Goal: Task Accomplishment & Management: Use online tool/utility

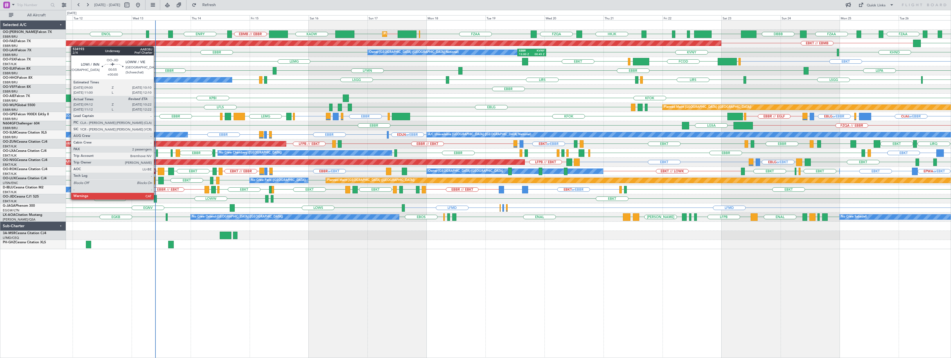
click at [156, 199] on div at bounding box center [155, 198] width 3 height 7
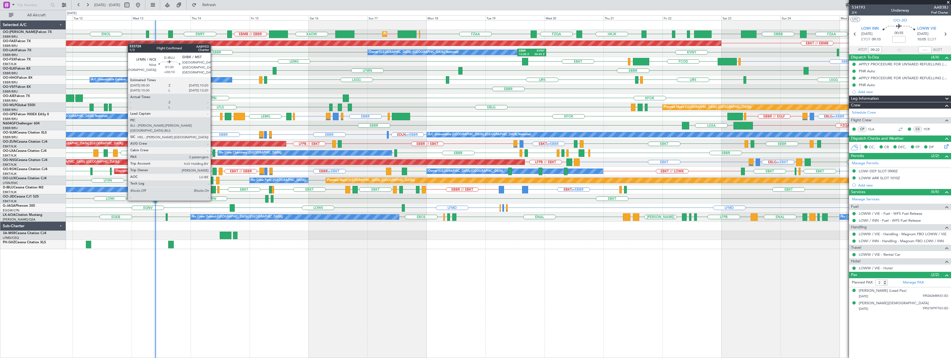
click at [213, 190] on div at bounding box center [213, 189] width 5 height 7
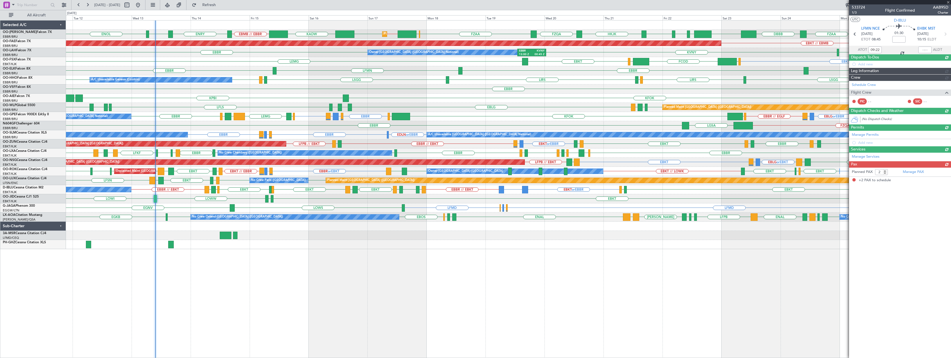
type input "+00:10"
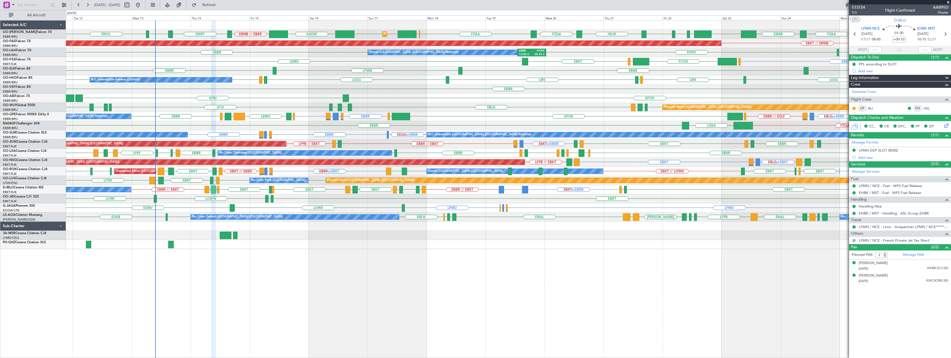
click at [948, 4] on span at bounding box center [949, 2] width 6 height 5
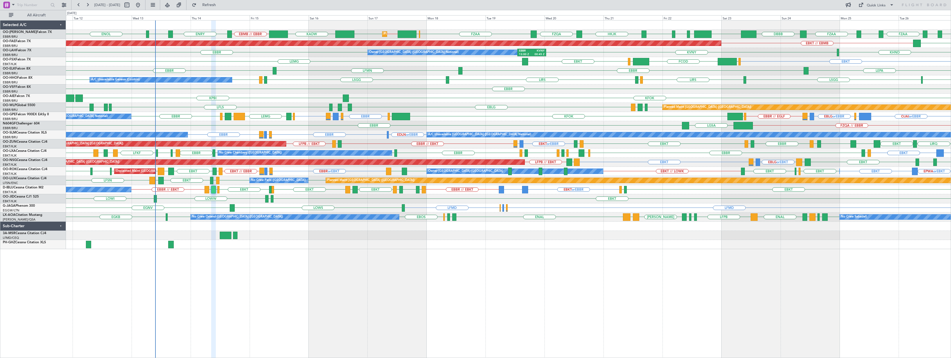
type input "0"
click at [64, 6] on button at bounding box center [64, 5] width 9 height 9
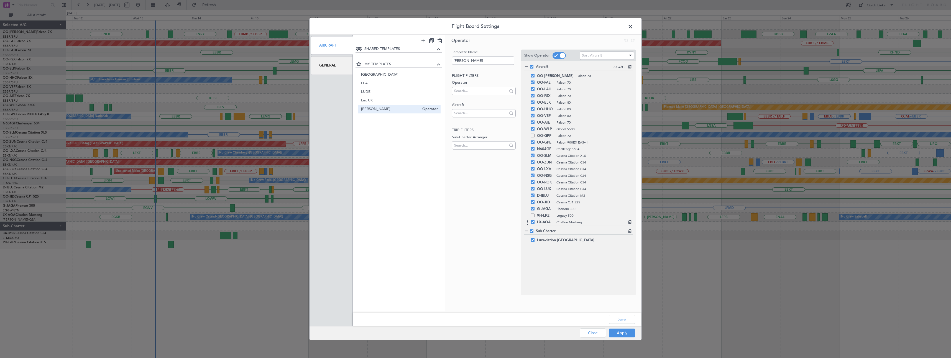
click at [532, 223] on span at bounding box center [533, 222] width 4 height 4
click at [535, 220] on input "checkbox" at bounding box center [535, 220] width 0 height 0
click at [617, 317] on button "Save" at bounding box center [622, 319] width 26 height 9
click at [624, 333] on button "Apply" at bounding box center [622, 332] width 26 height 9
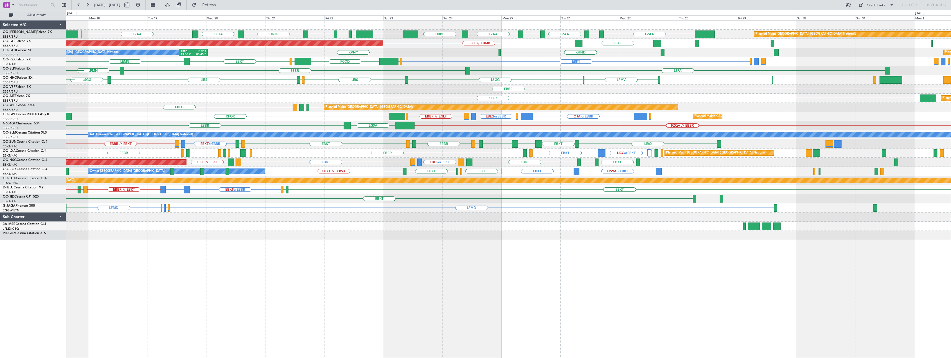
click at [489, 235] on div "FZAA FZOA FZAA FZIC FZAA DBBB EBMB [GEOGRAPHIC_DATA] [PERSON_NAME][GEOGRAPHIC_D…" at bounding box center [508, 130] width 885 height 219
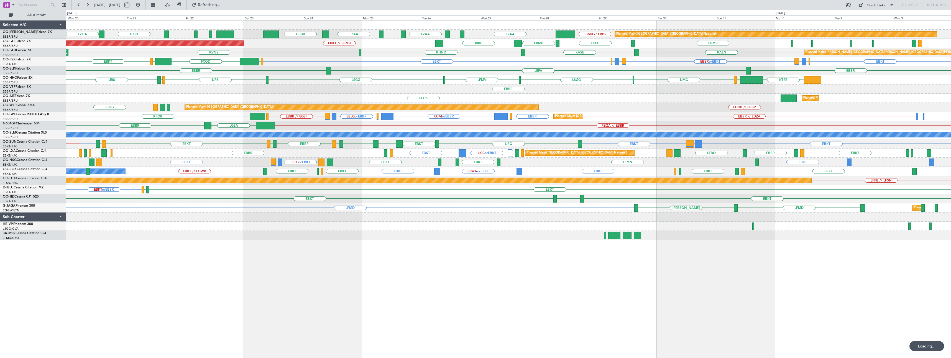
click at [614, 264] on div "EBMB // EBBR FZAA FZOA FZAA FZIC FZAA DBBB EBMB [GEOGRAPHIC_DATA] [PERSON_NAME]…" at bounding box center [508, 189] width 885 height 338
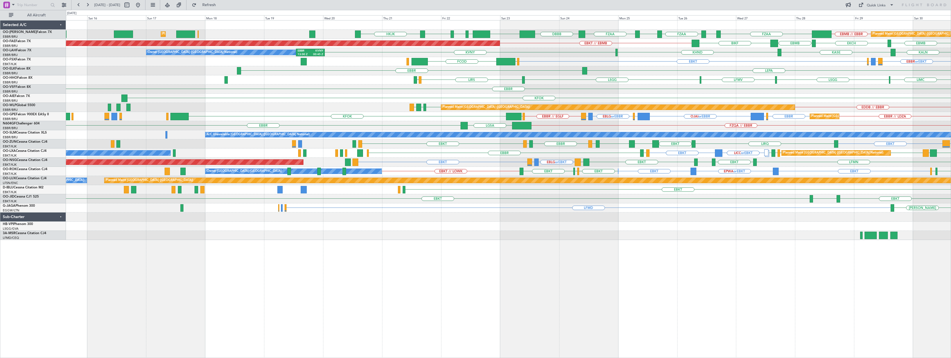
click at [505, 80] on div "EBMB // EBBR FZAA FZOA FZAA FZIC FZAA DBBB EBMB [GEOGRAPHIC_DATA] [PERSON_NAME]…" at bounding box center [508, 130] width 885 height 219
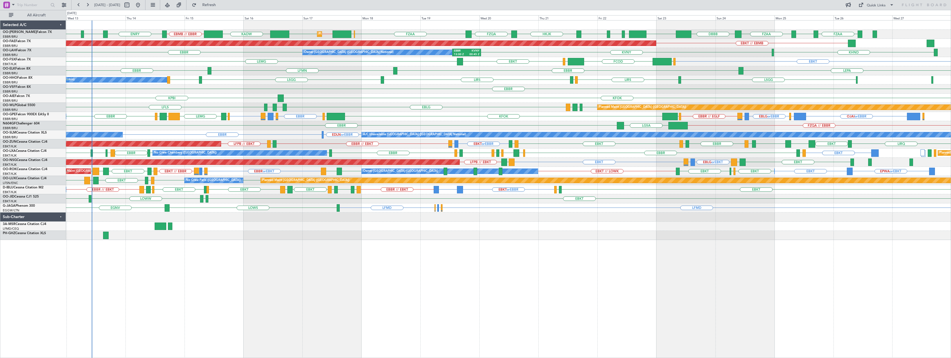
click at [481, 84] on div "Planned Maint [GEOGRAPHIC_DATA] ([GEOGRAPHIC_DATA] National) EBMB // EBBR ENRY …" at bounding box center [508, 130] width 885 height 219
